Goal: Check status: Check status

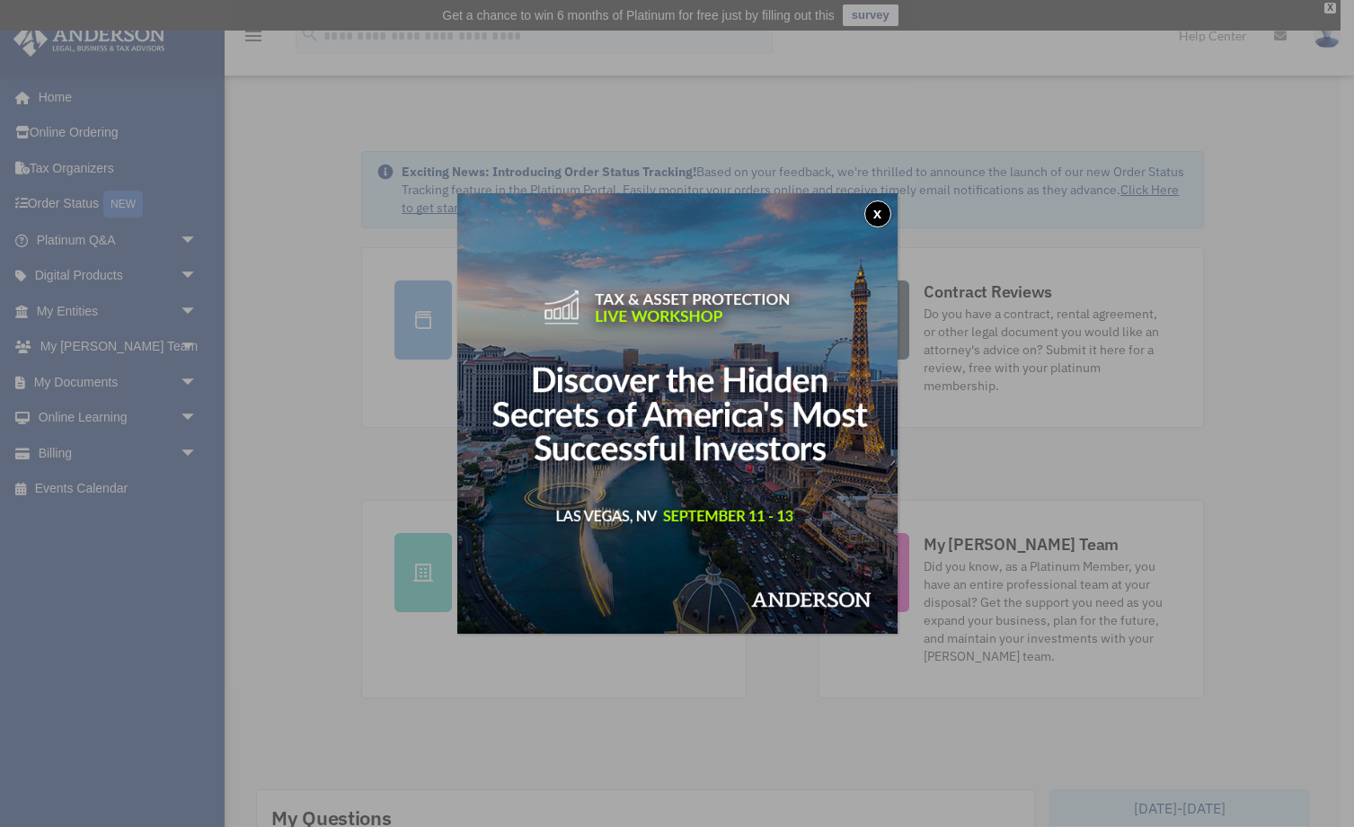
click at [874, 212] on button "x" at bounding box center [877, 213] width 27 height 27
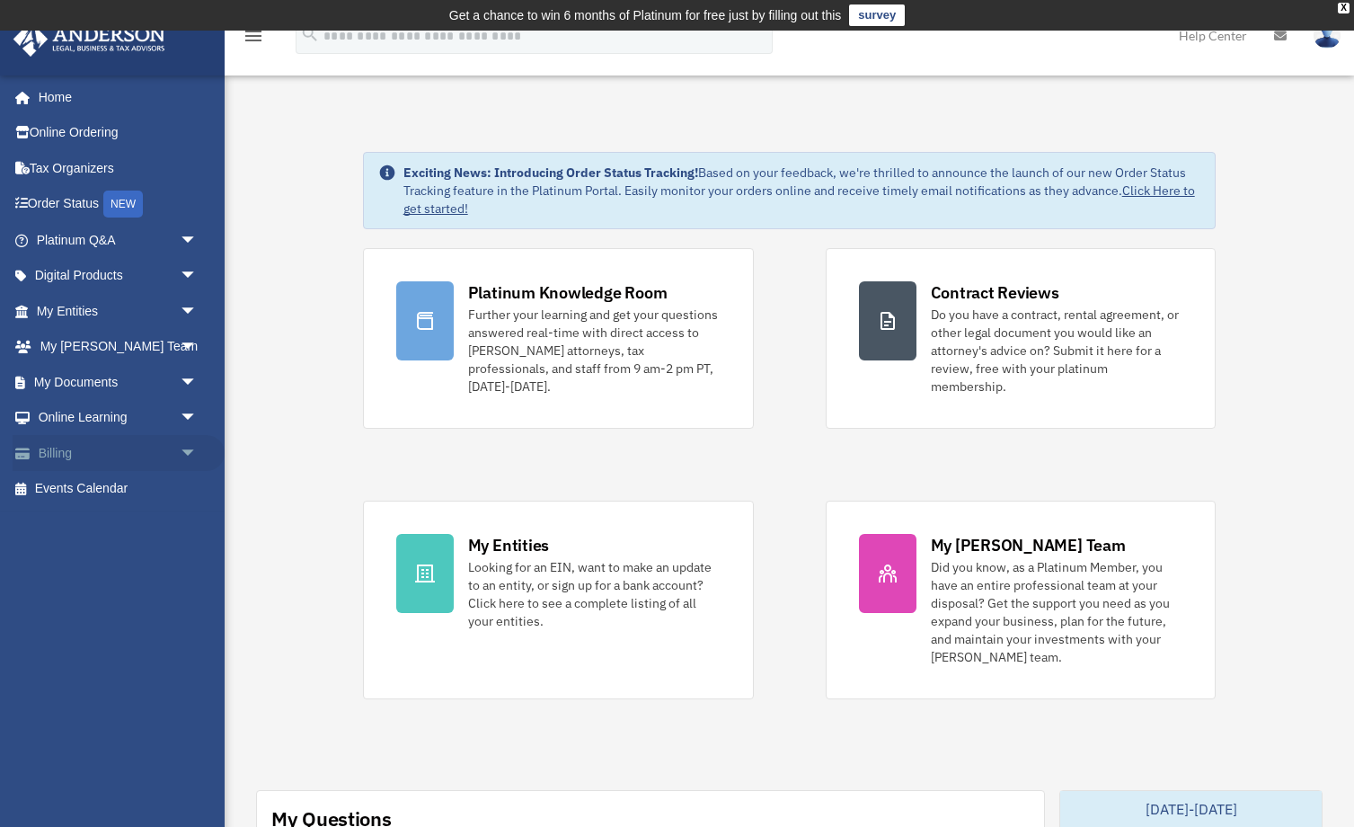
click at [191, 447] on span "arrow_drop_down" at bounding box center [198, 453] width 36 height 37
click at [105, 519] on link "Past Invoices" at bounding box center [124, 525] width 199 height 36
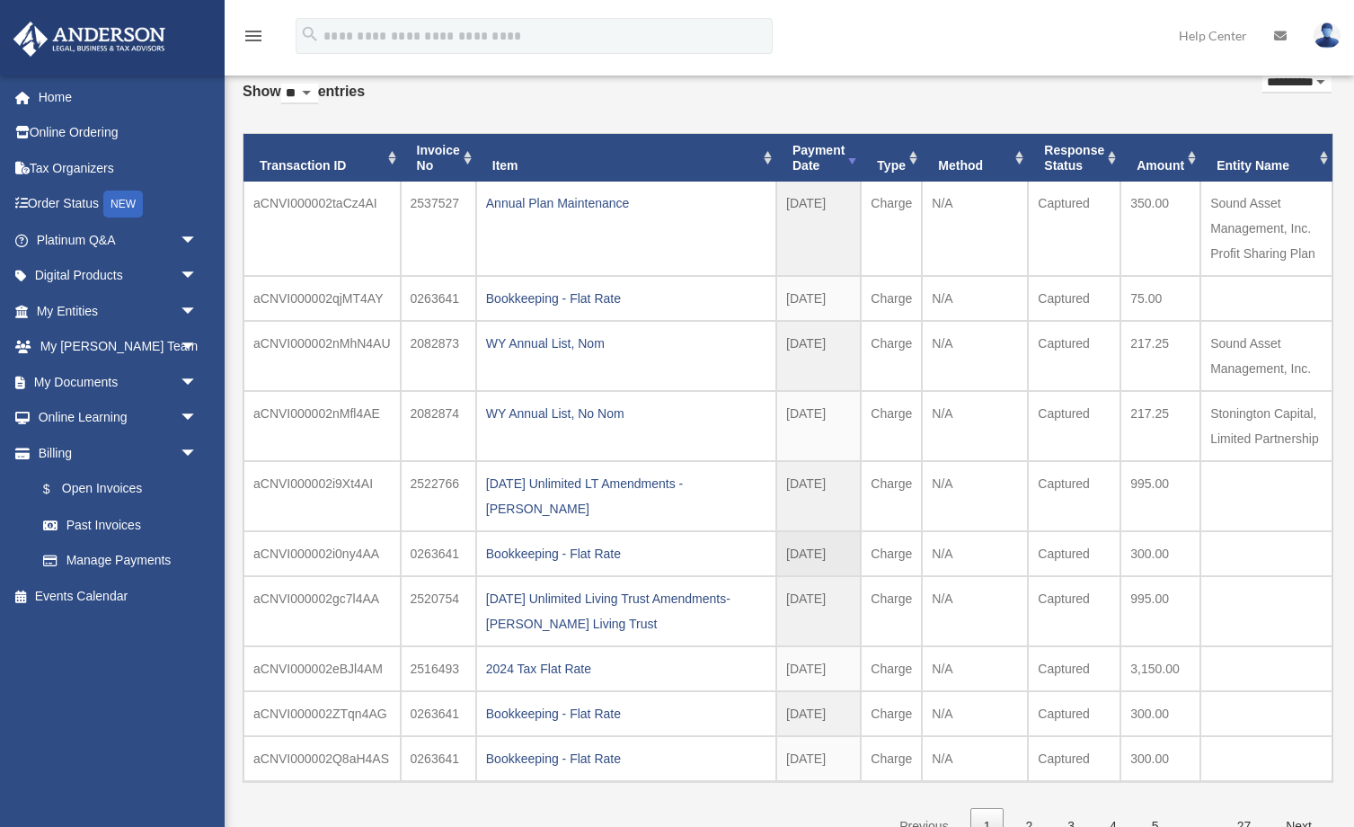
scroll to position [111, 0]
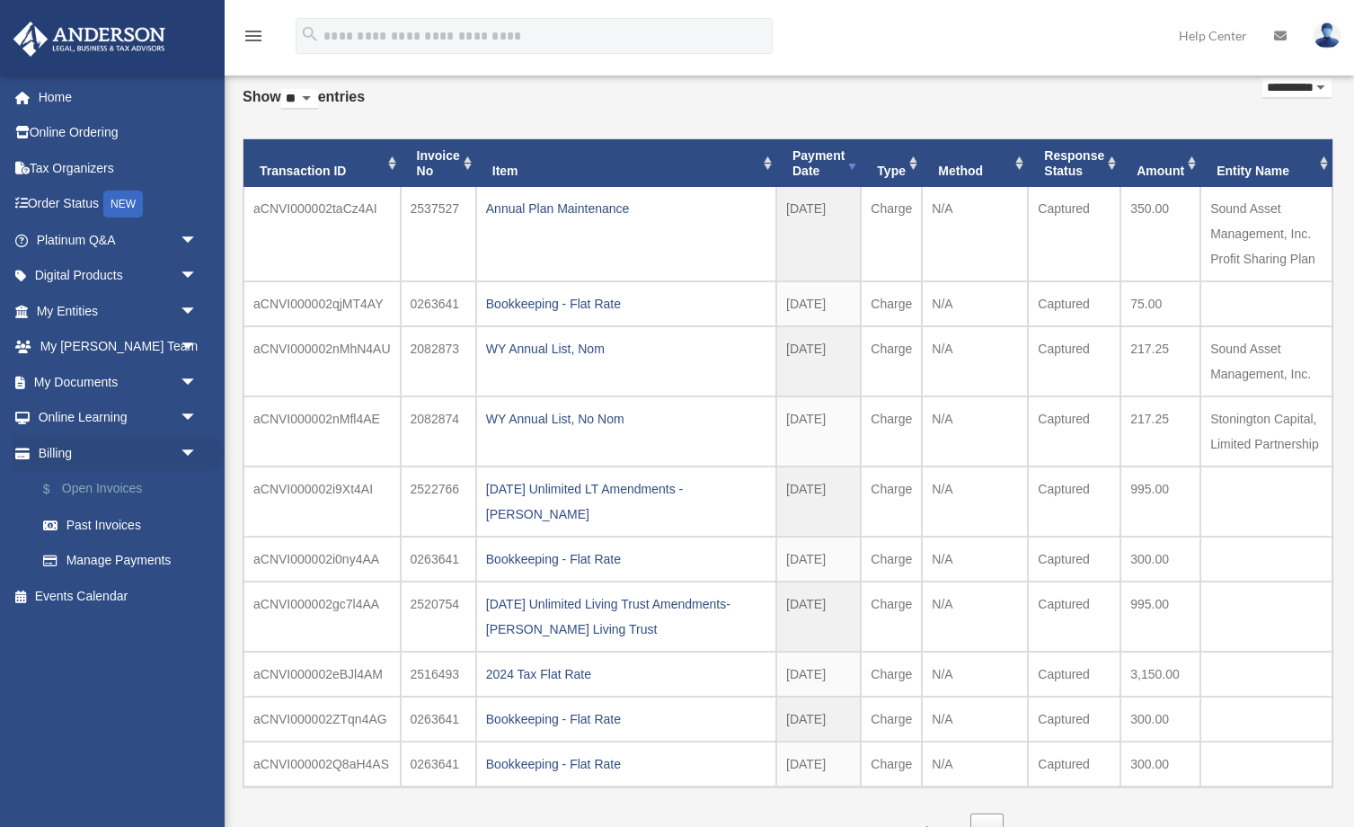
click at [120, 482] on link "$ Open Invoices" at bounding box center [124, 489] width 199 height 37
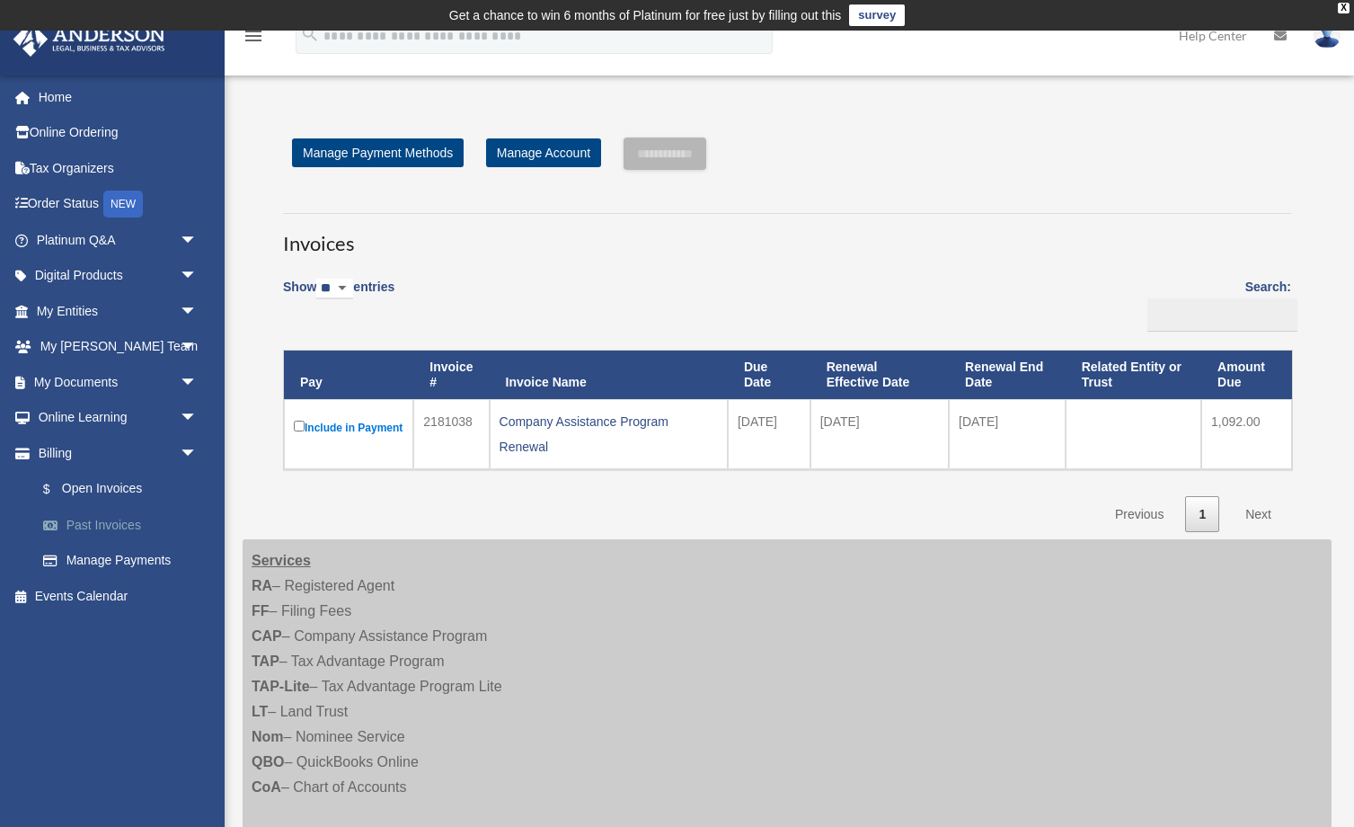
click at [96, 519] on link "Past Invoices" at bounding box center [124, 525] width 199 height 36
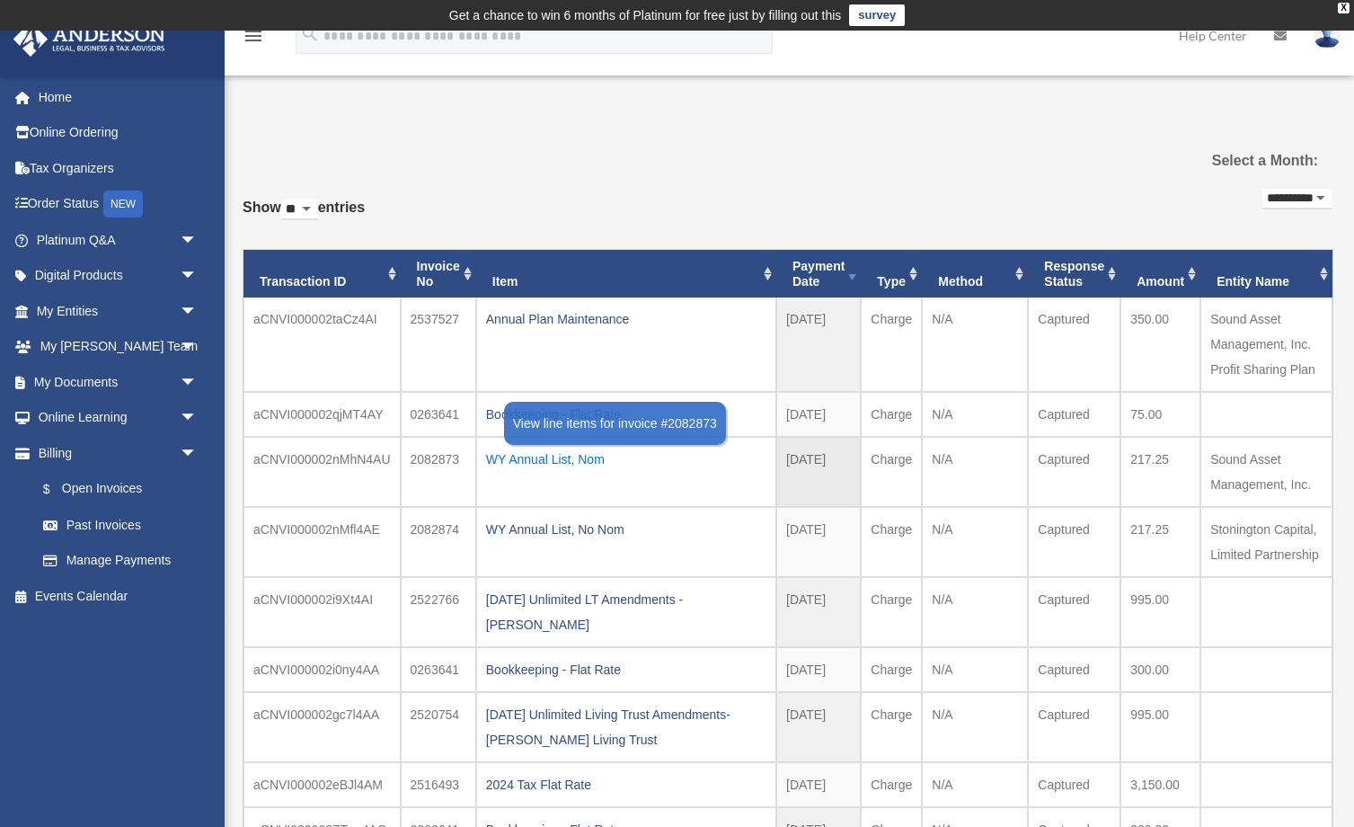
click at [557, 456] on div "WY Annual List, Nom" at bounding box center [626, 459] width 280 height 25
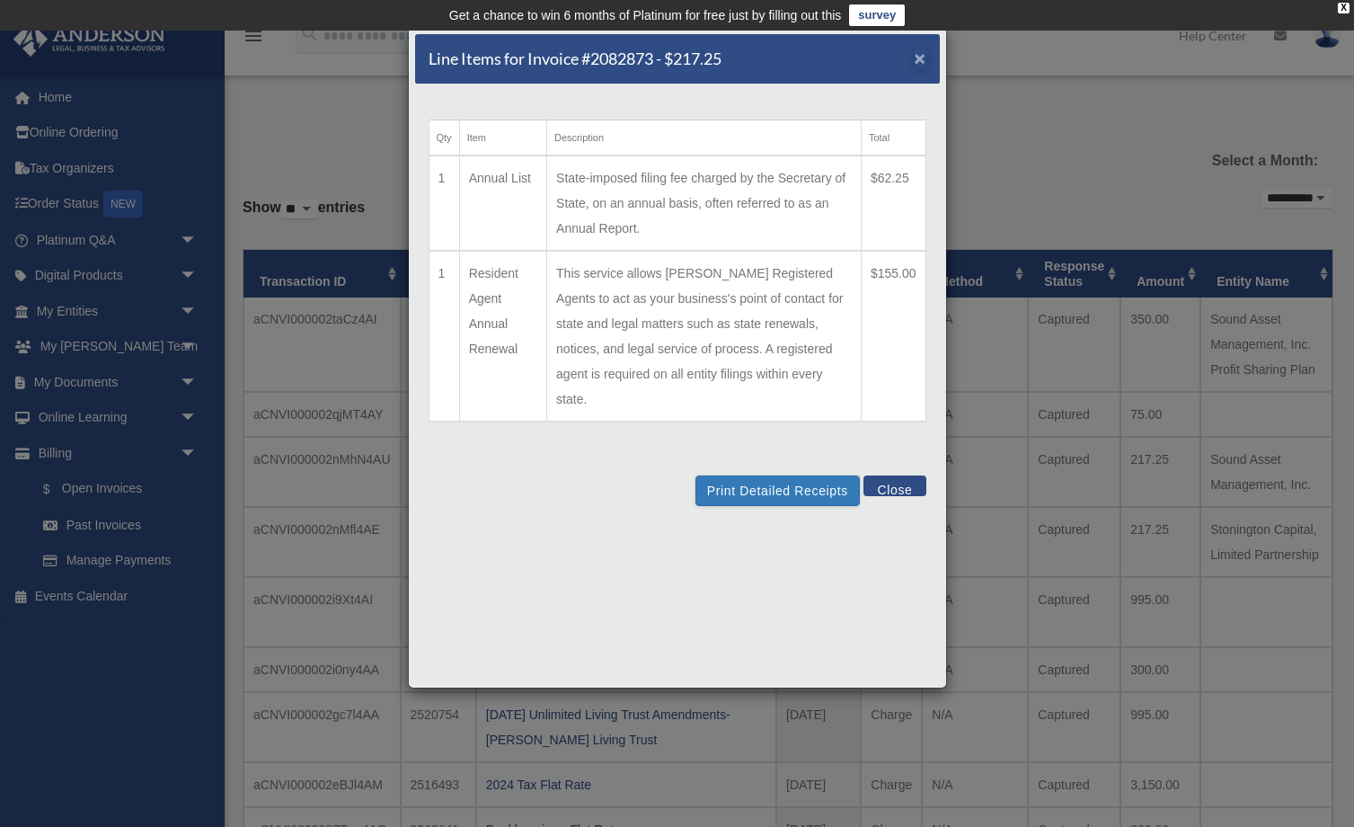
click at [921, 58] on span "×" at bounding box center [921, 58] width 12 height 21
